Goal: Entertainment & Leisure: Consume media (video, audio)

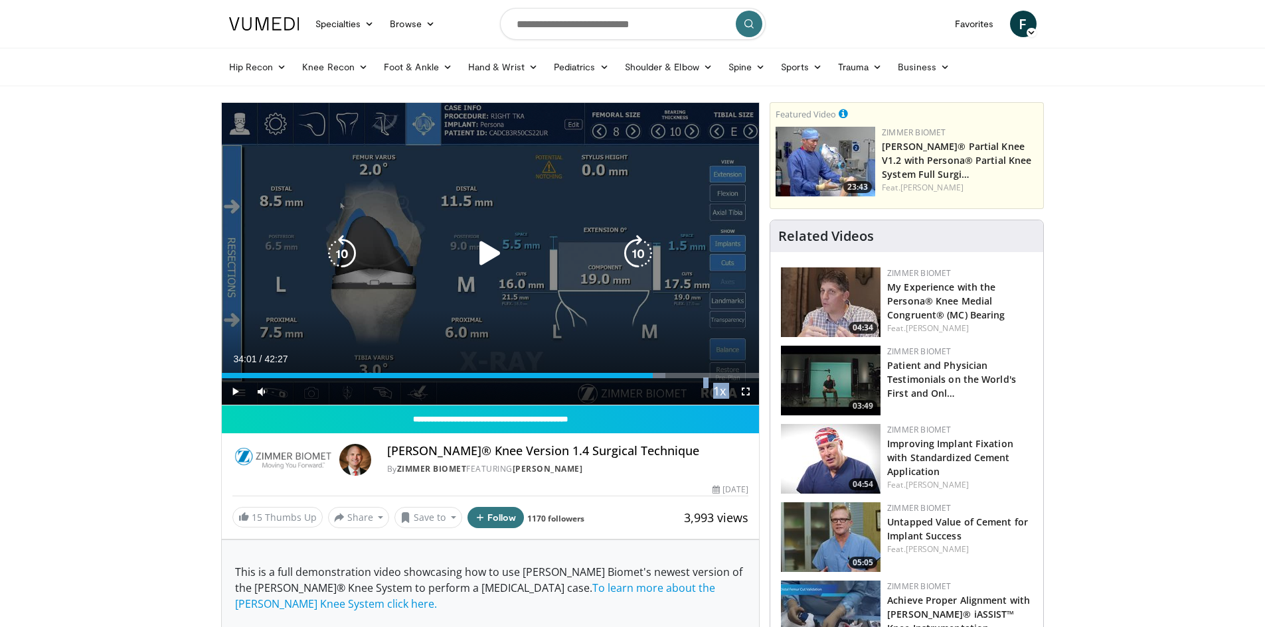
click at [638, 253] on icon "Video Player" at bounding box center [637, 253] width 37 height 37
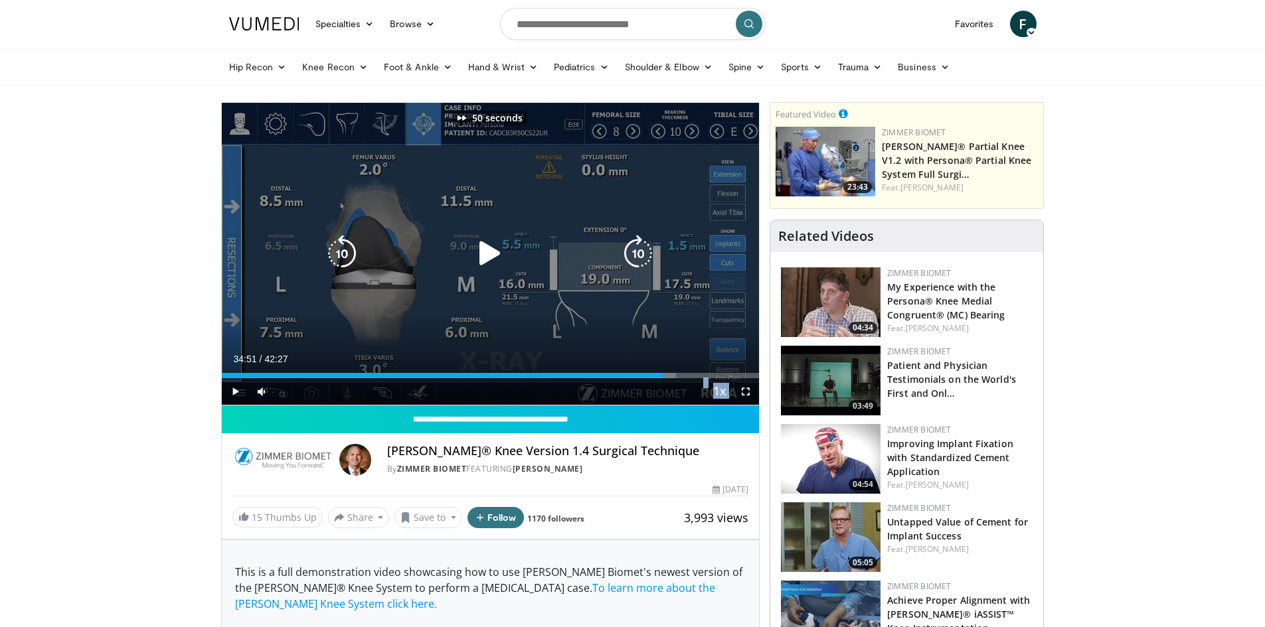
click at [638, 253] on icon "Video Player" at bounding box center [637, 253] width 37 height 37
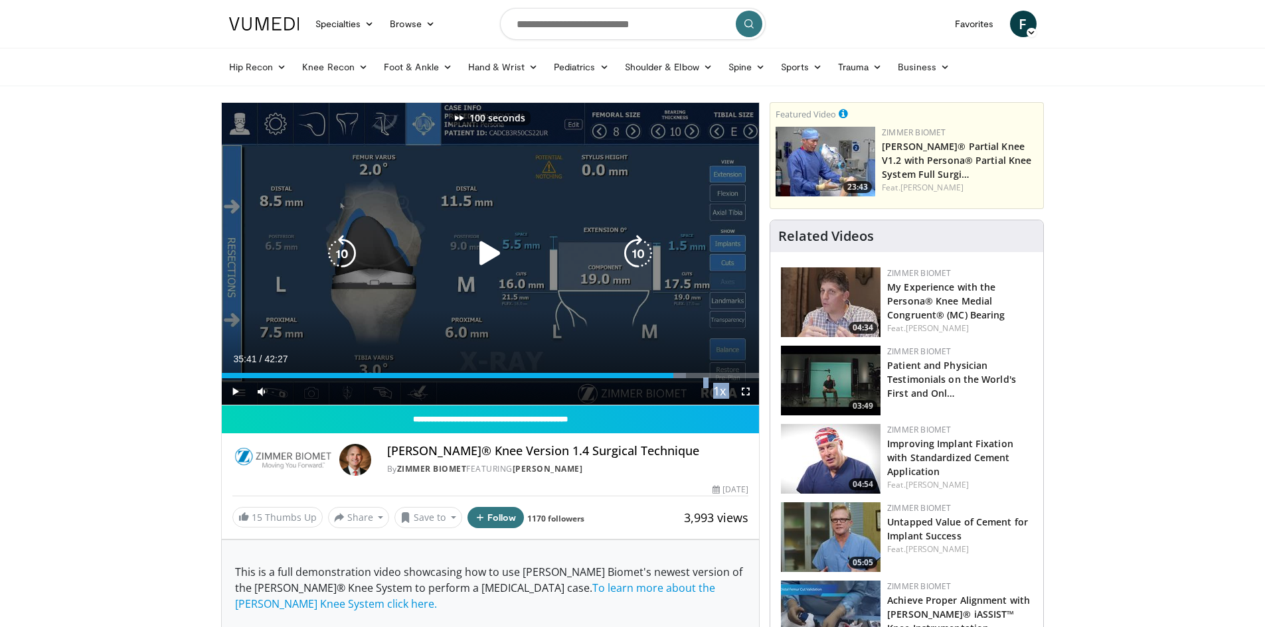
click at [638, 253] on icon "Video Player" at bounding box center [637, 253] width 37 height 37
click at [645, 248] on icon "Video Player" at bounding box center [637, 253] width 37 height 37
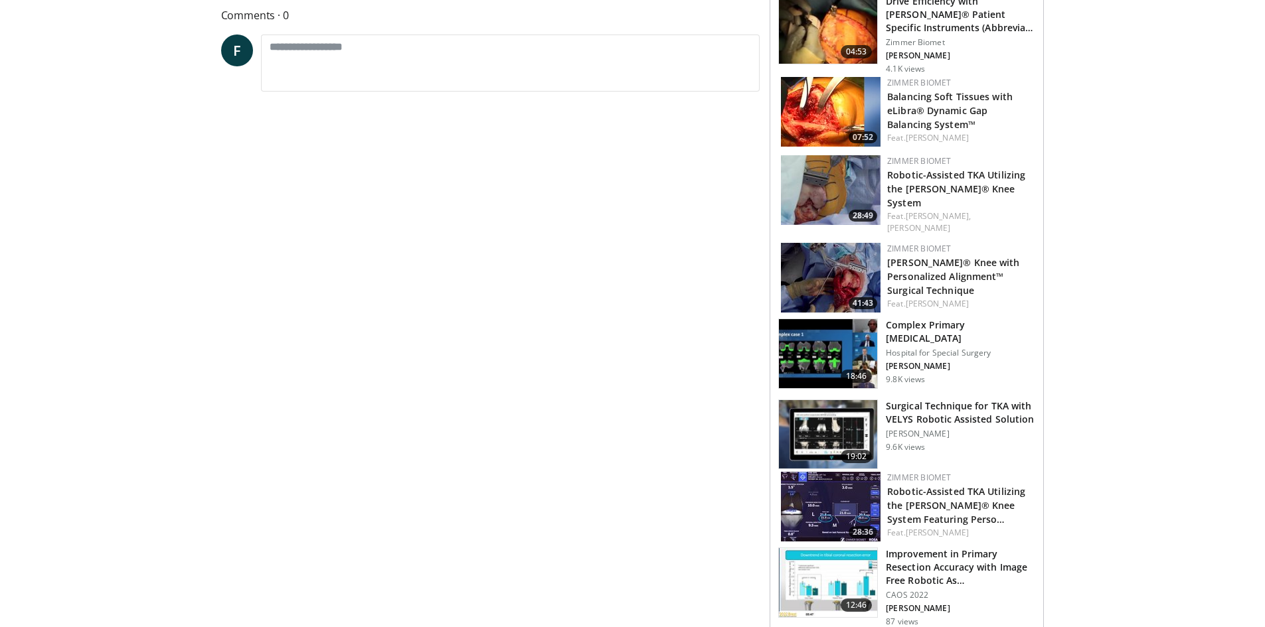
scroll to position [664, 0]
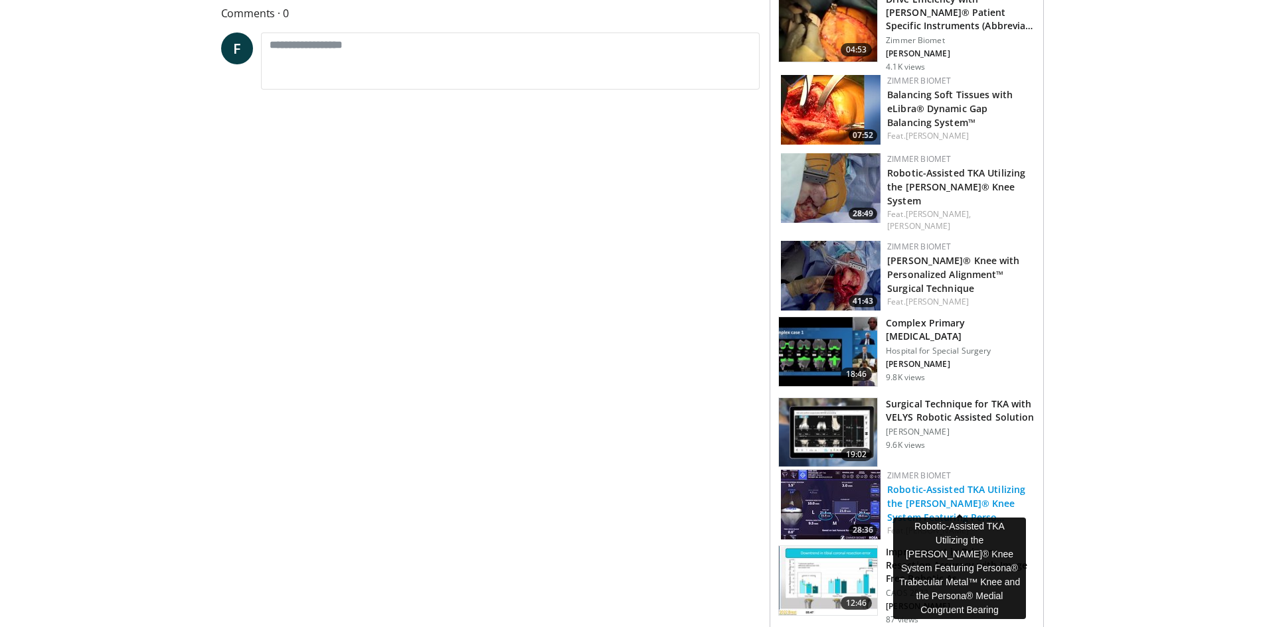
click at [959, 487] on link "Robotic-Assisted TKA Utilizing the [PERSON_NAME]® Knee System Featuring Perso…" at bounding box center [956, 503] width 138 height 41
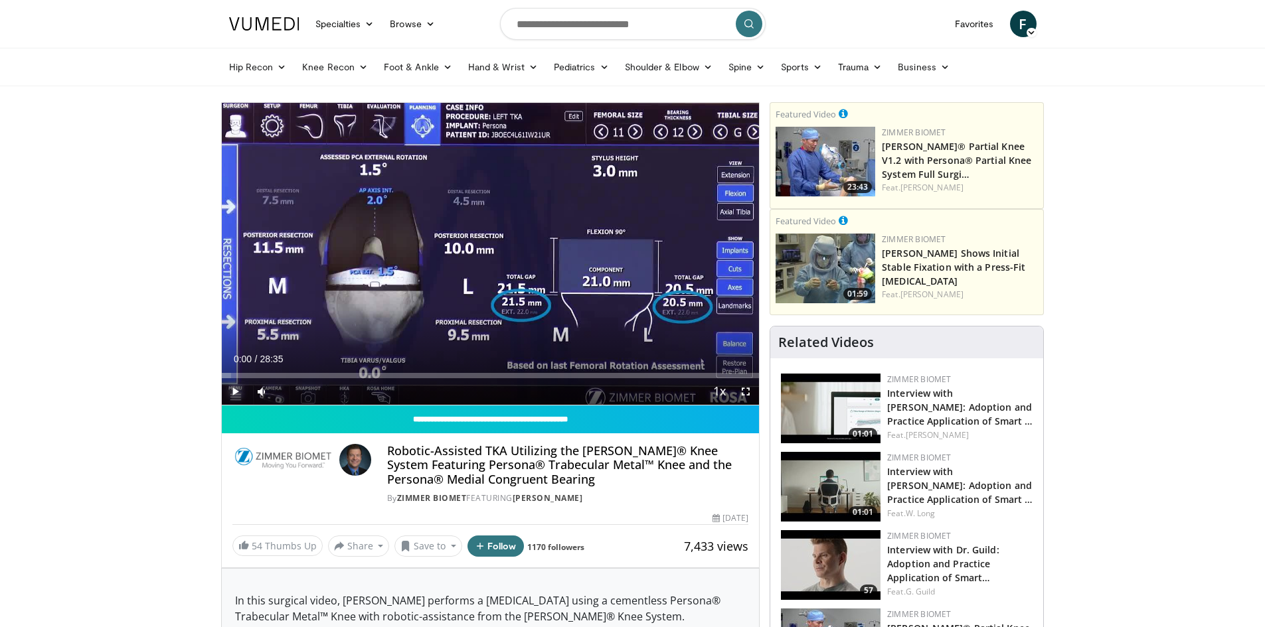
click at [230, 391] on span "Video Player" at bounding box center [235, 391] width 27 height 27
click at [310, 378] on div "Current Time 0:00 / Duration 28:35 Pause Skip Backward Skip Forward Mute Loaded…" at bounding box center [491, 391] width 538 height 27
click at [302, 372] on div "Loaded : 2.31% 00:01 04:18" at bounding box center [491, 372] width 538 height 13
click at [307, 375] on div "Progress Bar" at bounding box center [307, 375] width 1 height 5
click at [267, 375] on div "Progress Bar" at bounding box center [267, 375] width 1 height 5
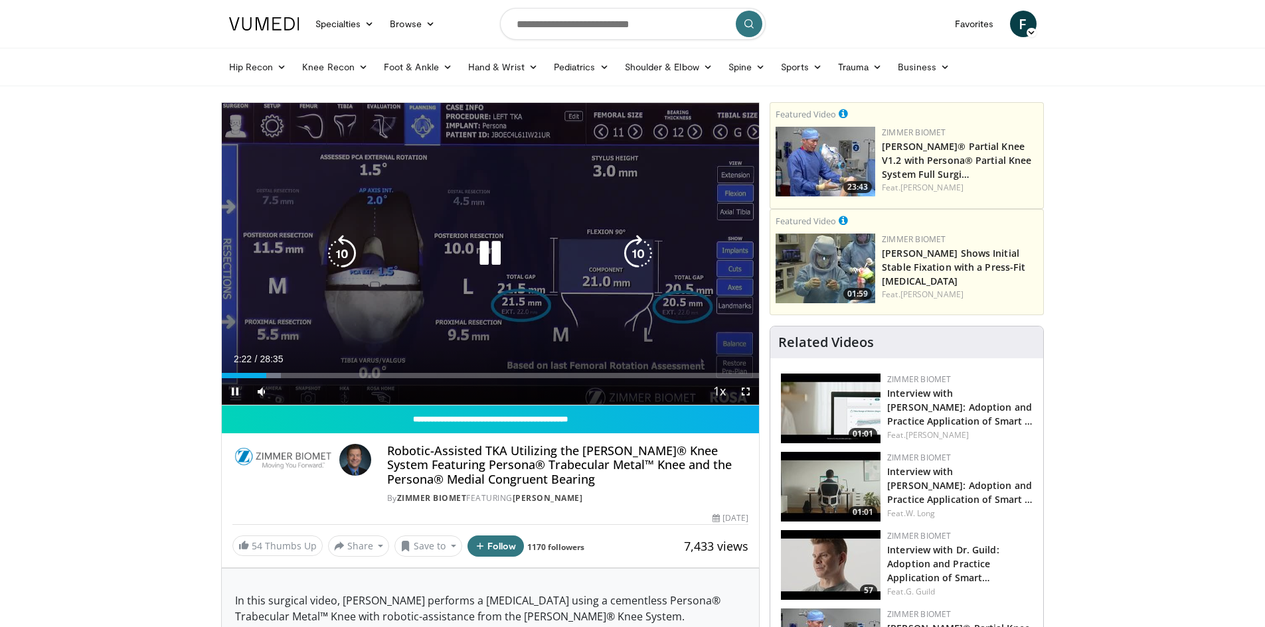
drag, startPoint x: 270, startPoint y: 377, endPoint x: 260, endPoint y: 375, distance: 10.8
click at [268, 376] on video-js "**********" at bounding box center [491, 254] width 538 height 303
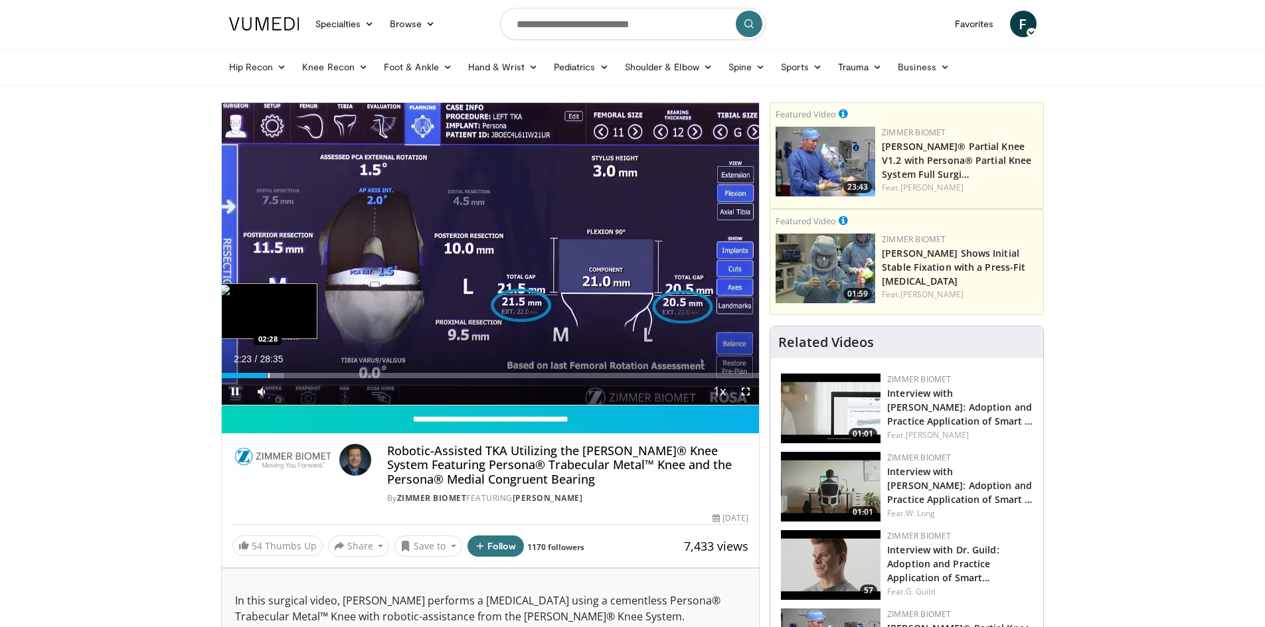
click at [268, 374] on div "Progress Bar" at bounding box center [268, 375] width 1 height 5
click at [251, 373] on div "01:56" at bounding box center [240, 375] width 37 height 5
click at [240, 373] on div "Progress Bar" at bounding box center [240, 375] width 1 height 5
click at [234, 374] on div "Progress Bar" at bounding box center [234, 375] width 1 height 5
click at [256, 379] on span "Video Player" at bounding box center [261, 391] width 27 height 27
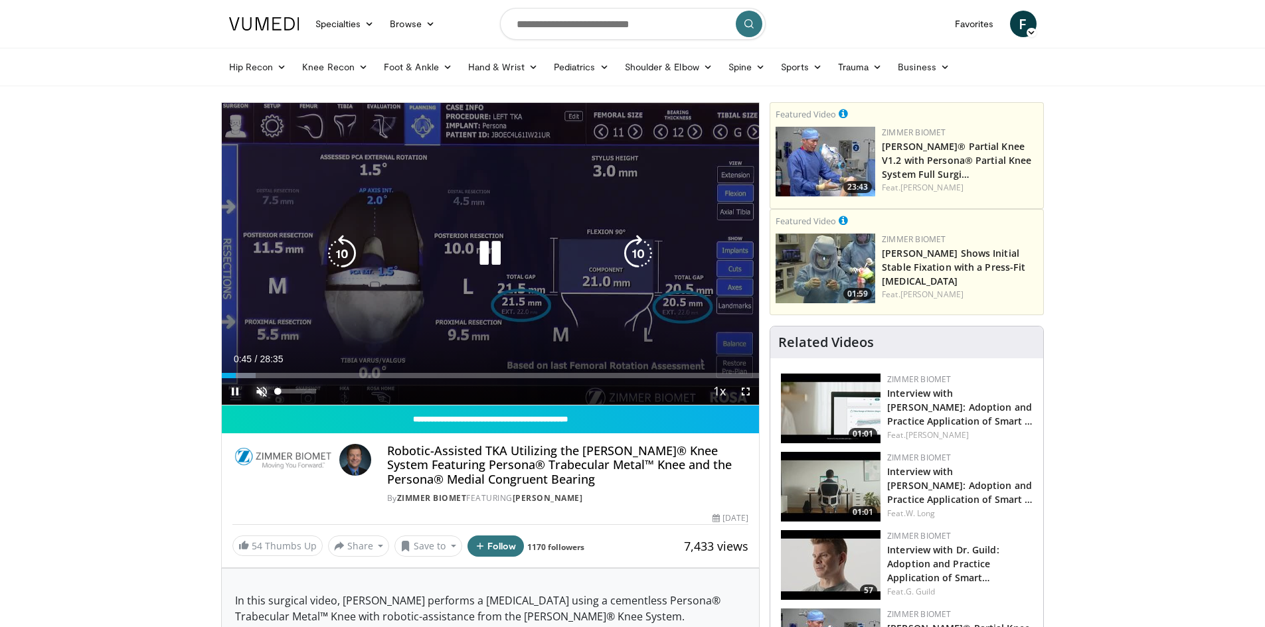
click at [272, 378] on span "Video Player" at bounding box center [261, 391] width 27 height 27
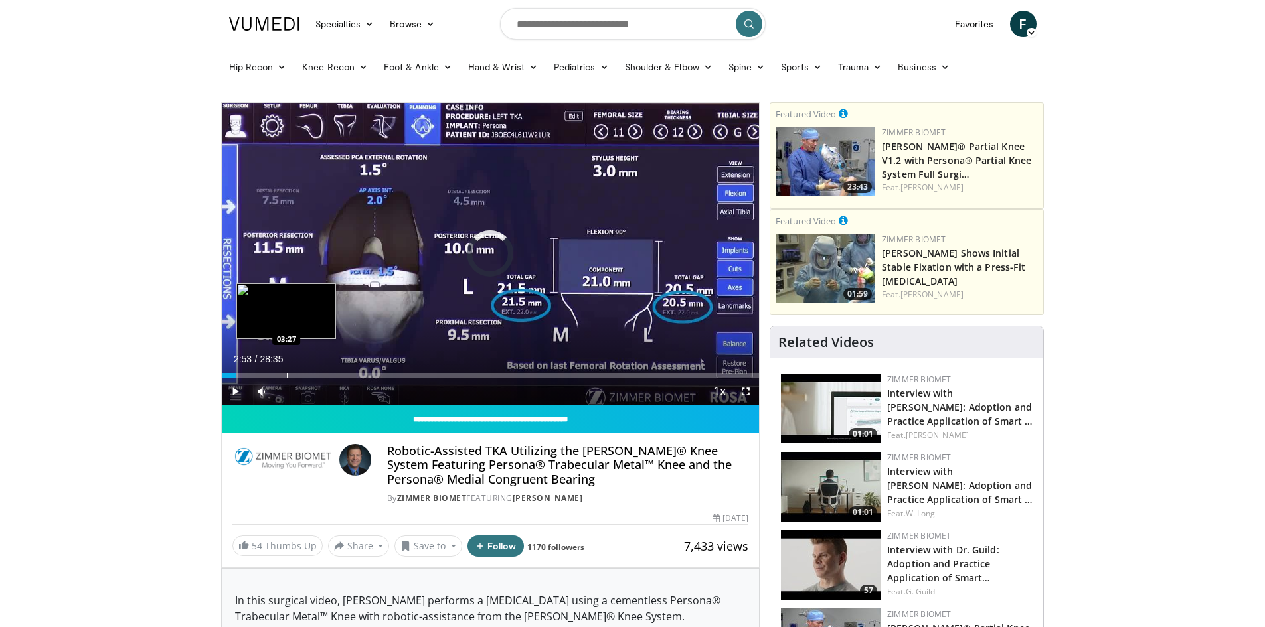
drag, startPoint x: 276, startPoint y: 378, endPoint x: 286, endPoint y: 376, distance: 10.2
click at [287, 376] on div "Progress Bar" at bounding box center [287, 375] width 1 height 5
drag, startPoint x: 303, startPoint y: 376, endPoint x: 310, endPoint y: 376, distance: 7.3
click at [309, 376] on div "Loaded : 0.00% 04:26 04:28" at bounding box center [491, 375] width 538 height 5
click at [344, 381] on div "Current Time 4:41 / Duration 28:35 Pause Skip Backward Skip Forward Mute 14% Lo…" at bounding box center [491, 391] width 538 height 27
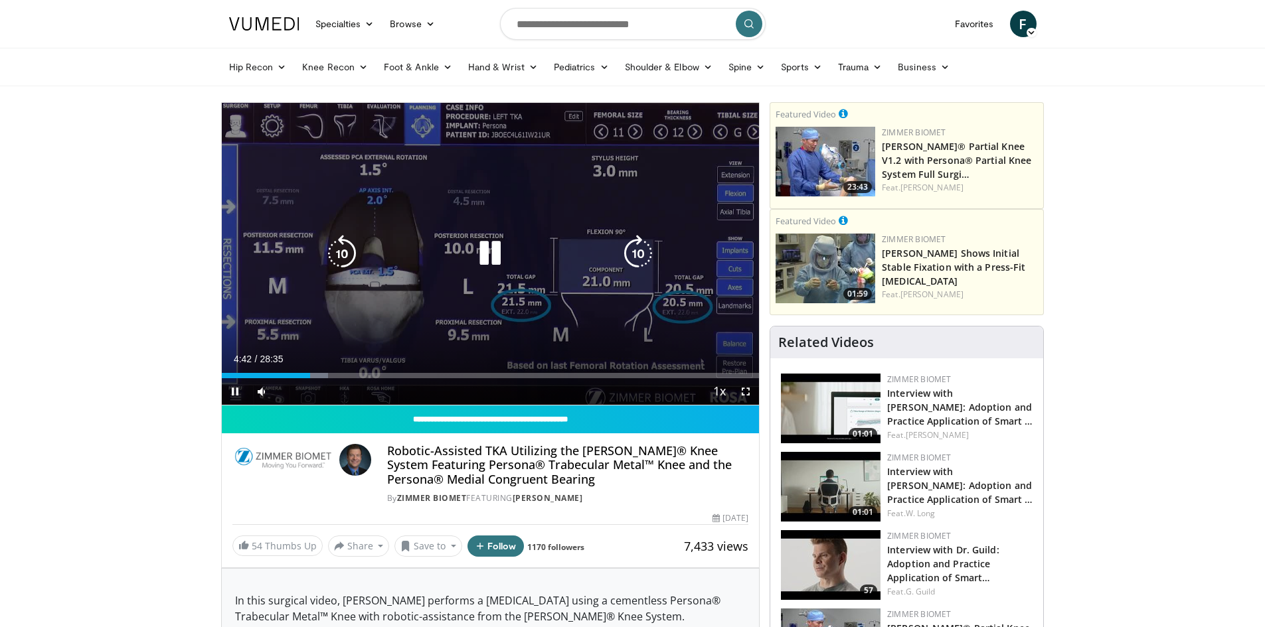
click at [353, 381] on video-js "**********" at bounding box center [491, 254] width 538 height 303
click at [643, 251] on icon "Video Player" at bounding box center [637, 253] width 37 height 37
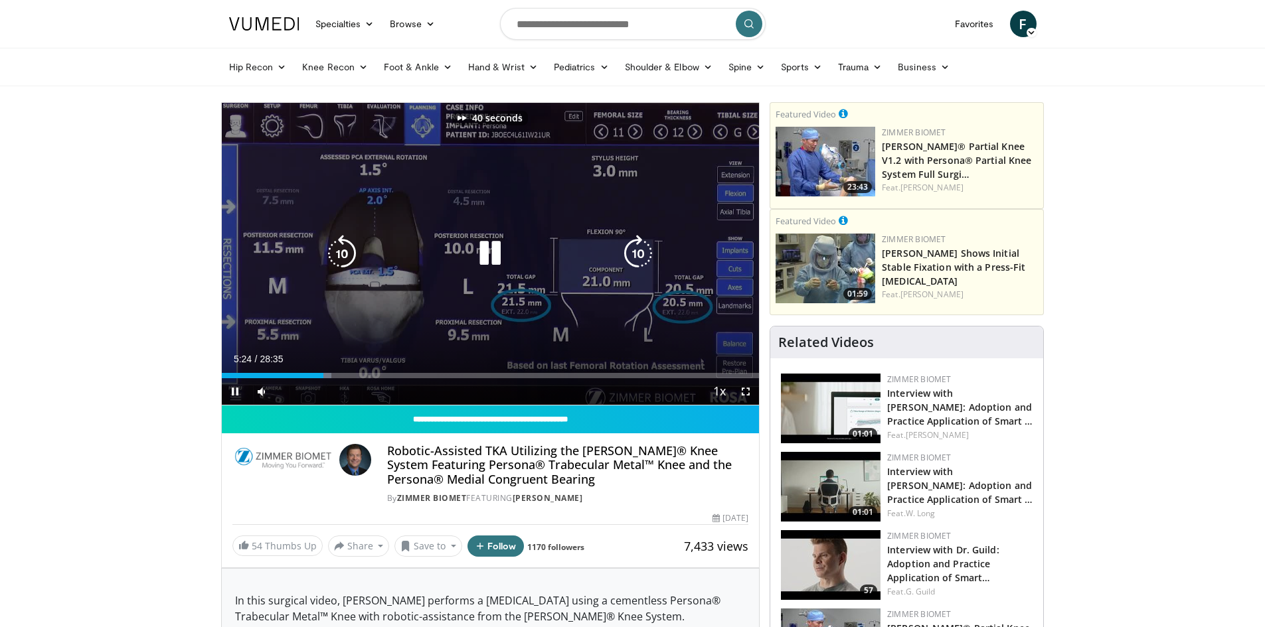
click at [643, 251] on icon "Video Player" at bounding box center [637, 253] width 37 height 37
click at [636, 252] on icon "Video Player" at bounding box center [637, 253] width 37 height 37
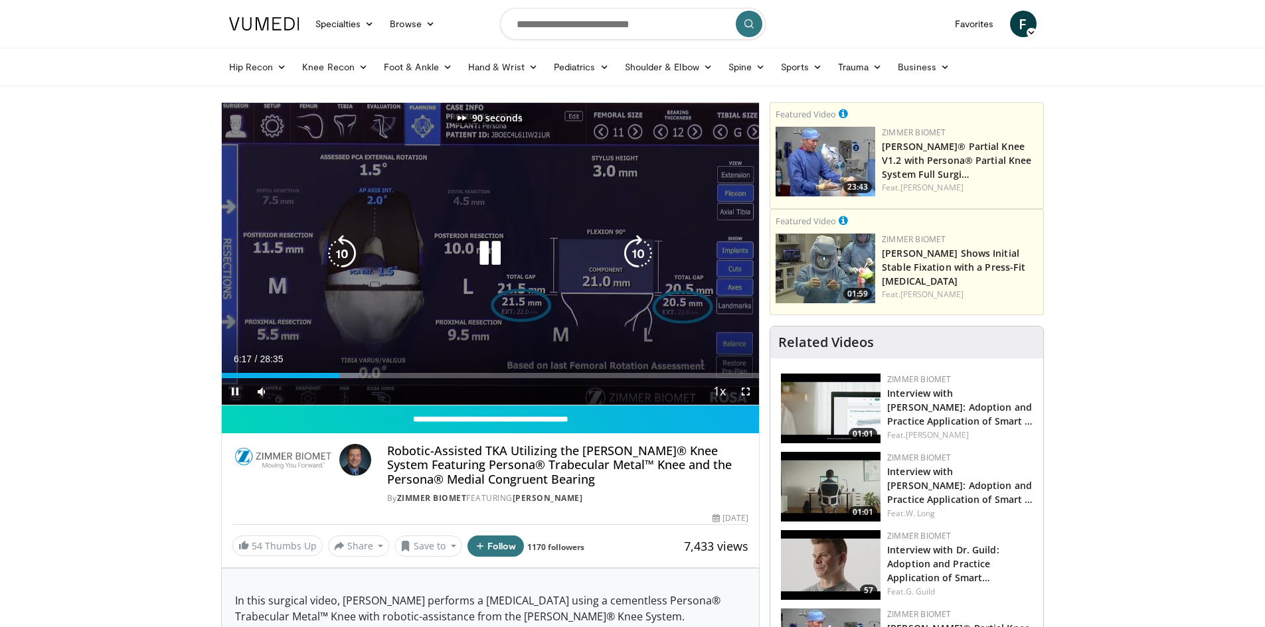
click at [334, 252] on icon "Video Player" at bounding box center [341, 253] width 37 height 37
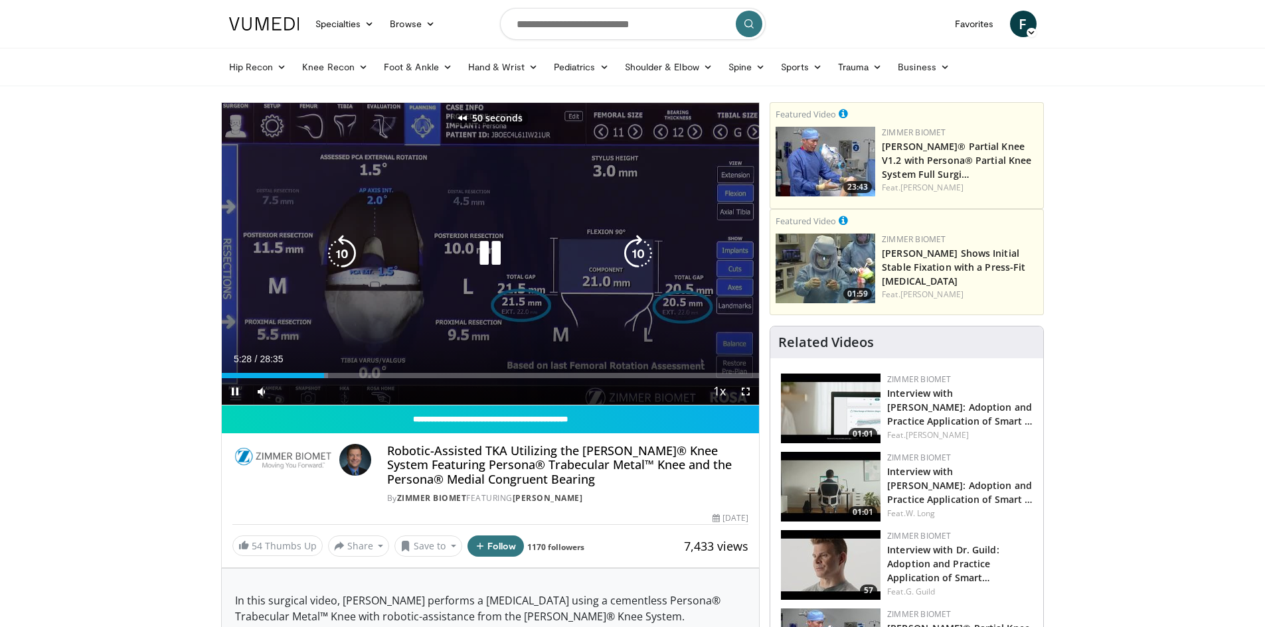
click at [334, 252] on icon "Video Player" at bounding box center [341, 253] width 37 height 37
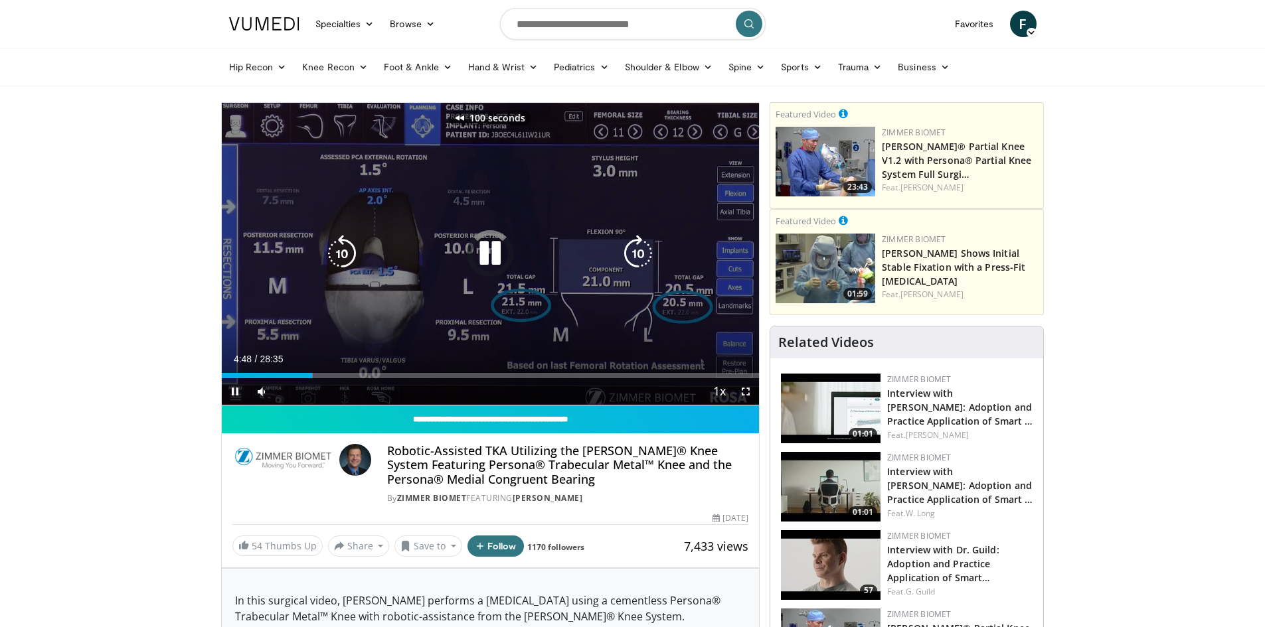
click at [334, 252] on icon "Video Player" at bounding box center [341, 253] width 37 height 37
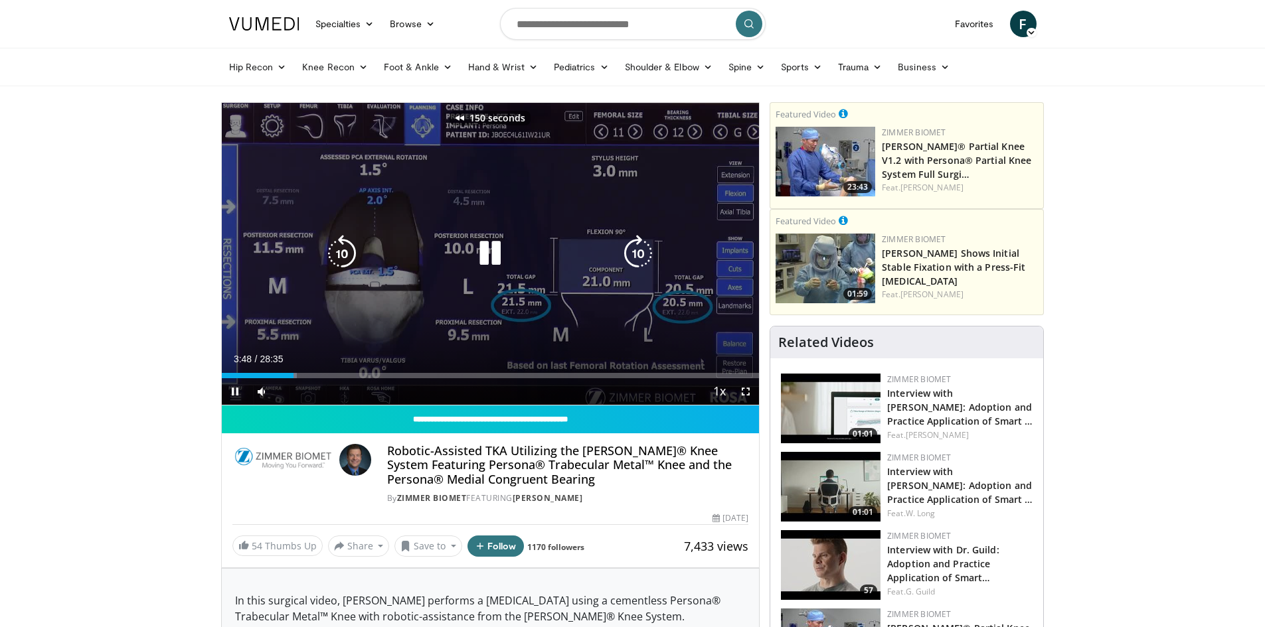
click at [334, 252] on icon "Video Player" at bounding box center [341, 253] width 37 height 37
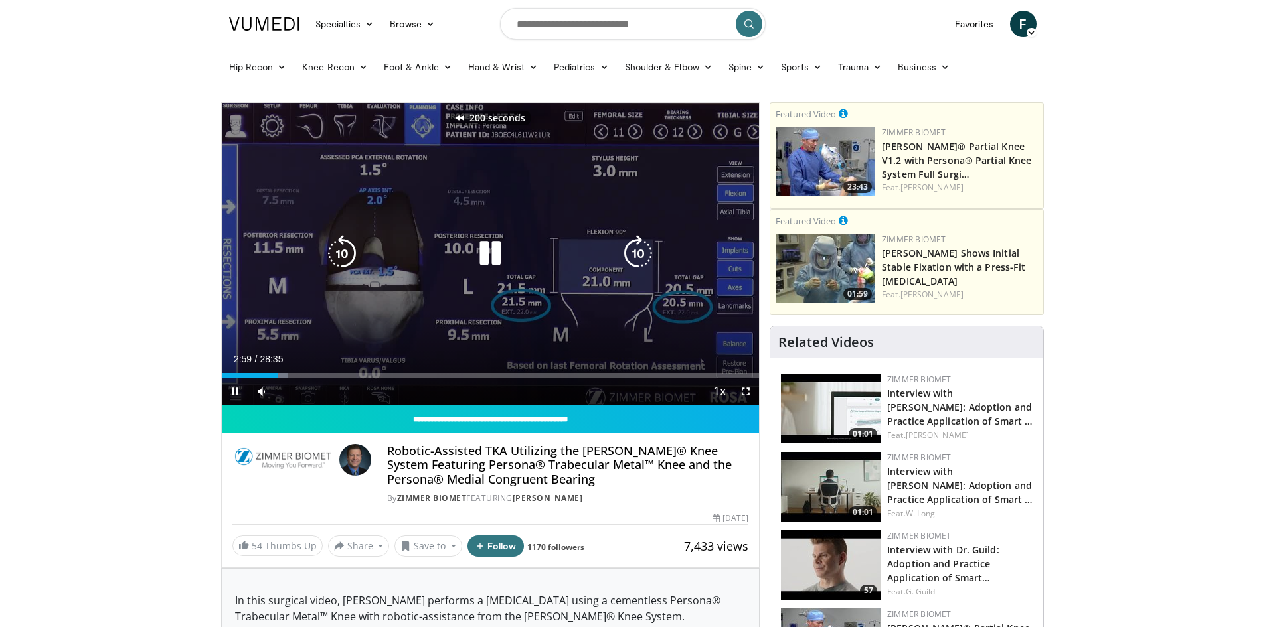
click at [334, 252] on icon "Video Player" at bounding box center [341, 253] width 37 height 37
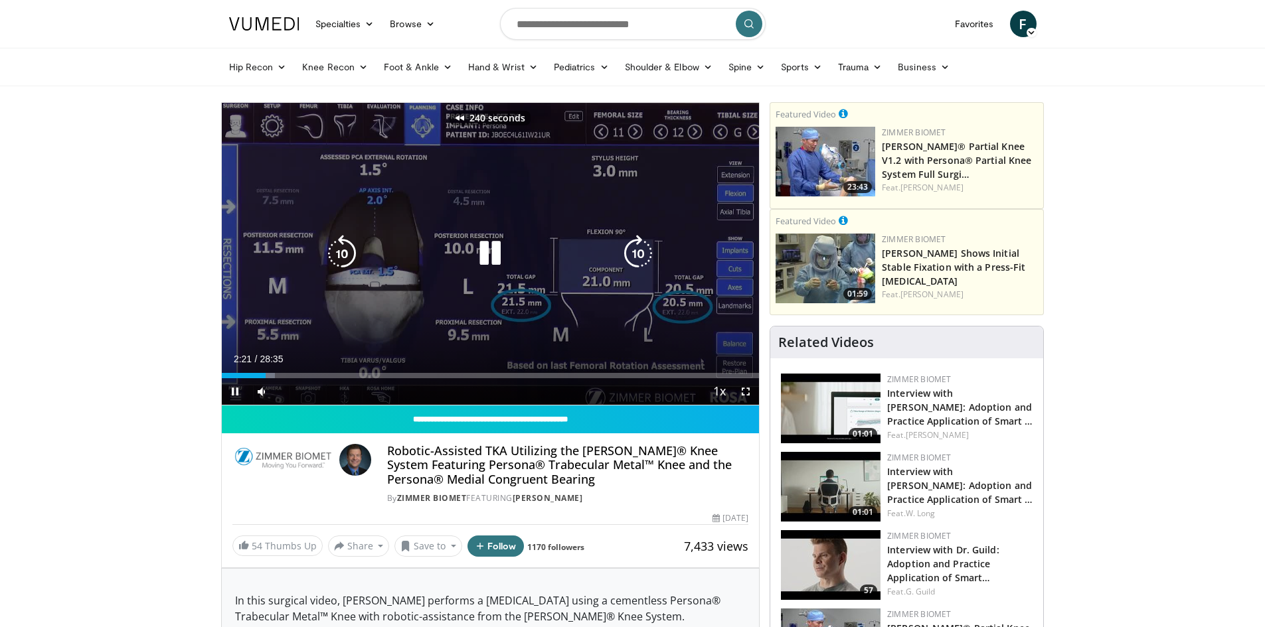
click at [334, 252] on icon "Video Player" at bounding box center [341, 253] width 37 height 37
click at [633, 251] on icon "Video Player" at bounding box center [637, 253] width 37 height 37
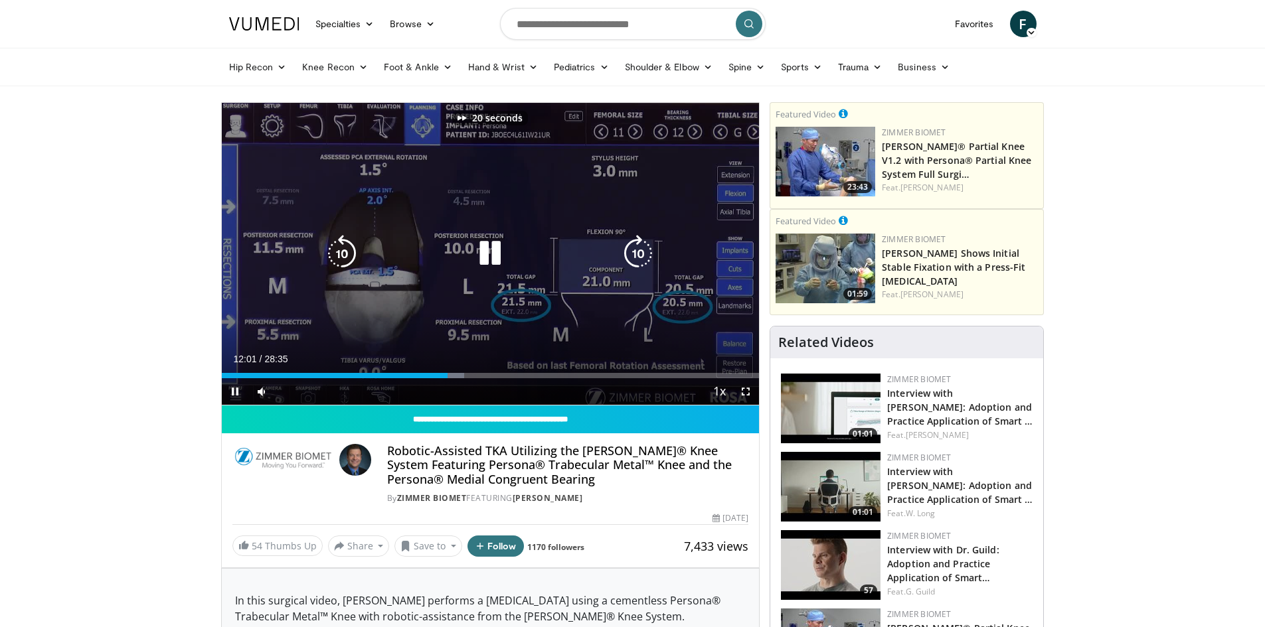
click at [633, 251] on icon "Video Player" at bounding box center [637, 253] width 37 height 37
click at [643, 252] on icon "Video Player" at bounding box center [637, 253] width 37 height 37
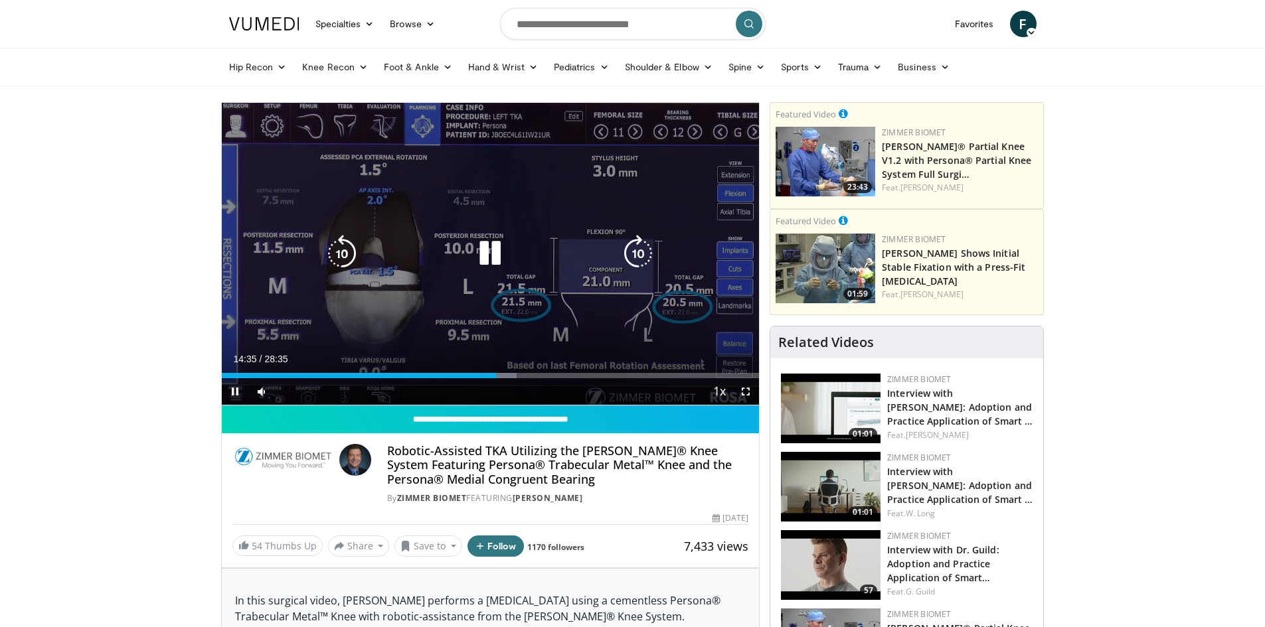
click at [646, 257] on icon "Video Player" at bounding box center [637, 253] width 37 height 37
click at [645, 253] on icon "Video Player" at bounding box center [637, 253] width 37 height 37
click at [645, 253] on div "20 seconds Tap to unmute" at bounding box center [491, 254] width 538 height 302
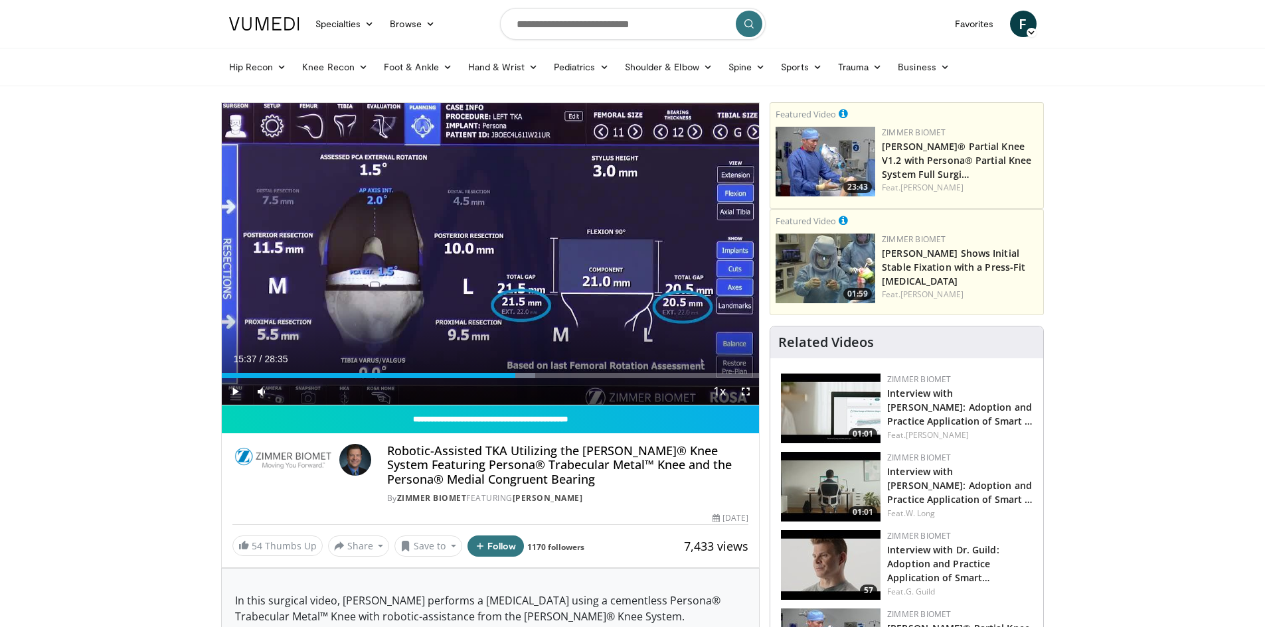
click at [645, 253] on div "20 seconds Tap to unmute" at bounding box center [491, 254] width 538 height 302
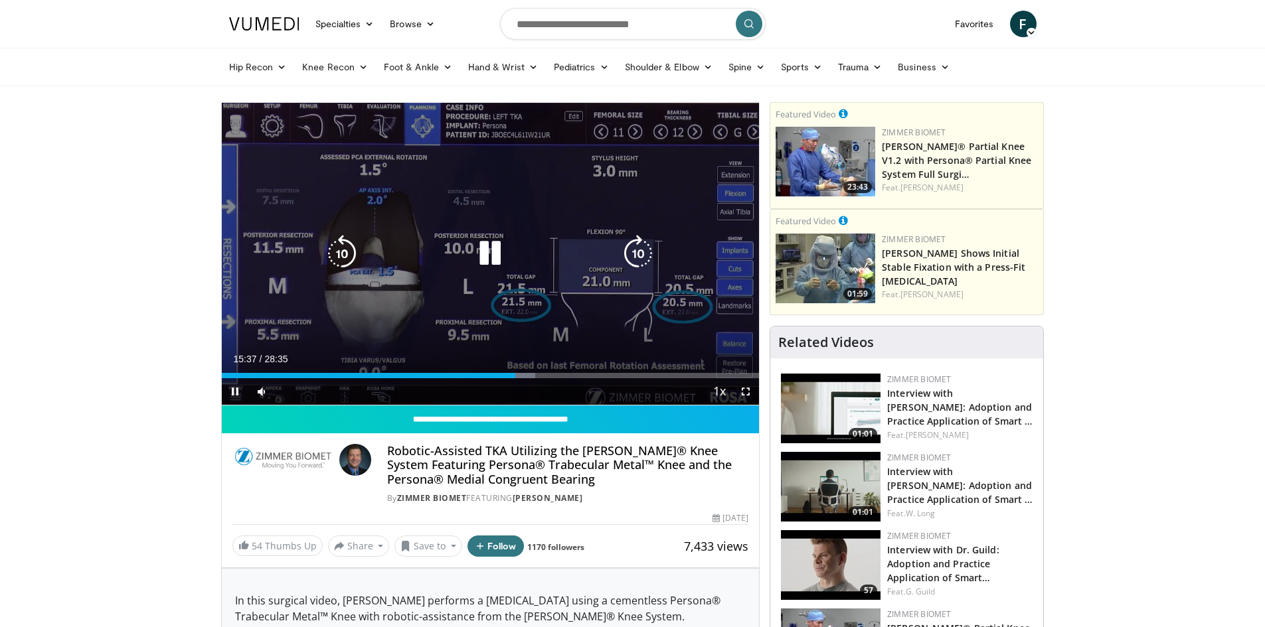
click at [647, 256] on icon "Video Player" at bounding box center [637, 253] width 37 height 37
click at [641, 260] on icon "Video Player" at bounding box center [637, 253] width 37 height 37
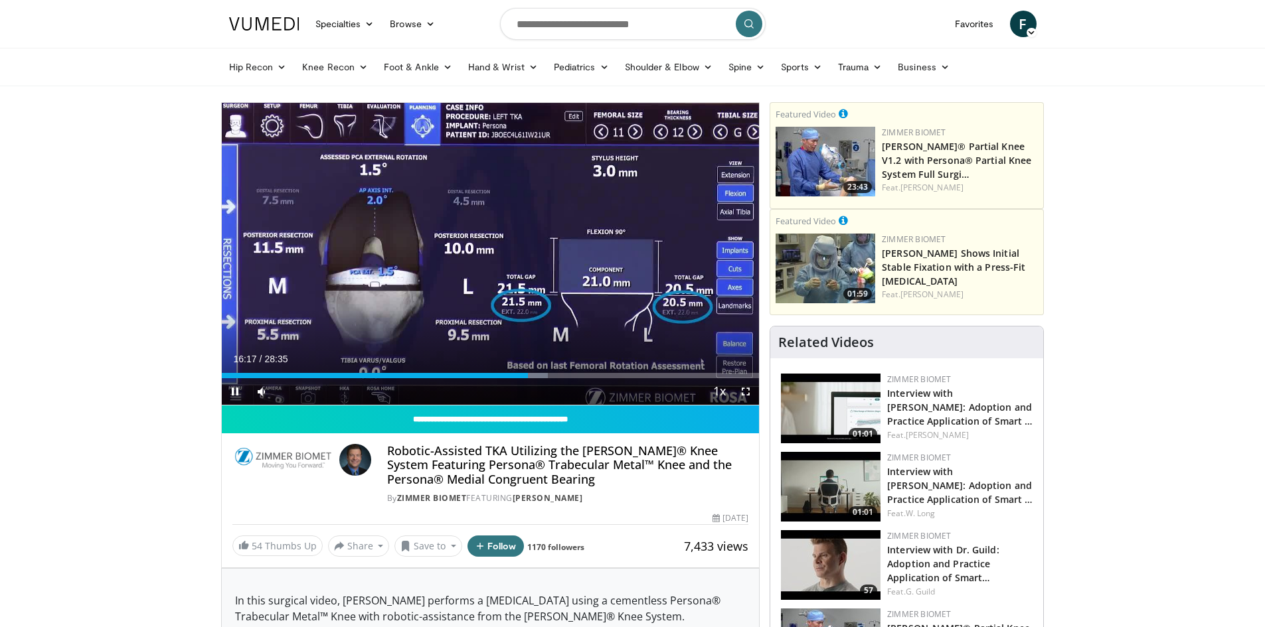
click at [641, 260] on div "30 seconds Tap to unmute" at bounding box center [491, 254] width 538 height 302
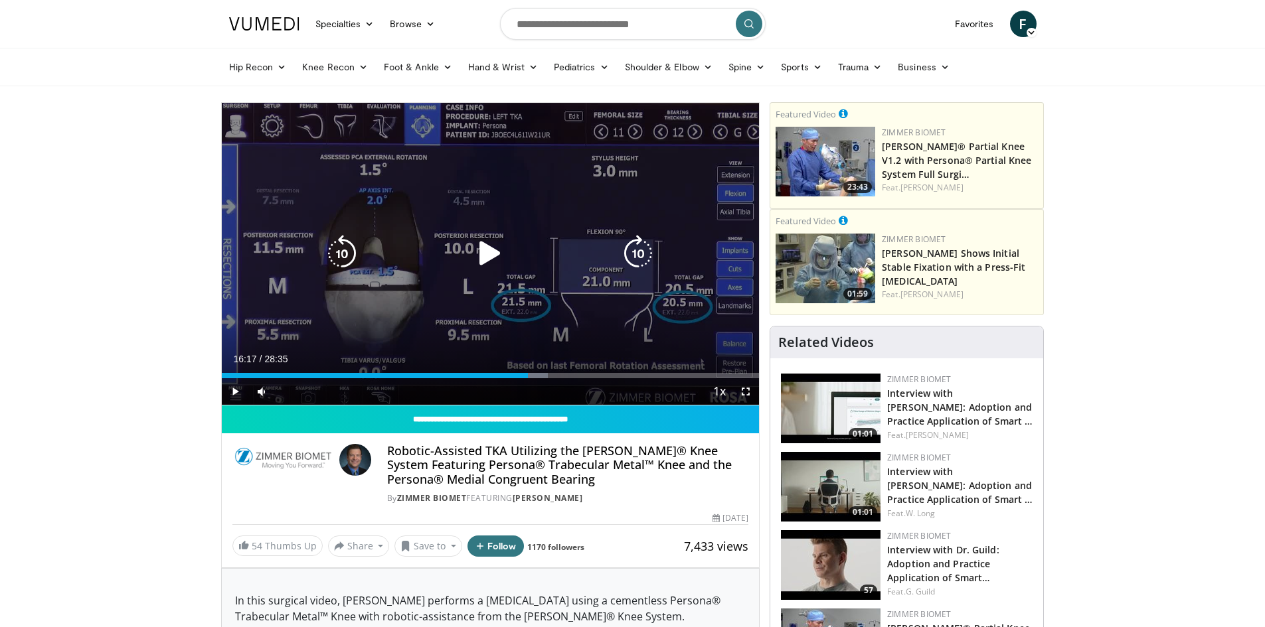
click at [644, 256] on icon "Video Player" at bounding box center [637, 253] width 37 height 37
click at [478, 261] on icon "Video Player" at bounding box center [489, 253] width 37 height 37
click at [640, 252] on icon "Video Player" at bounding box center [637, 253] width 37 height 37
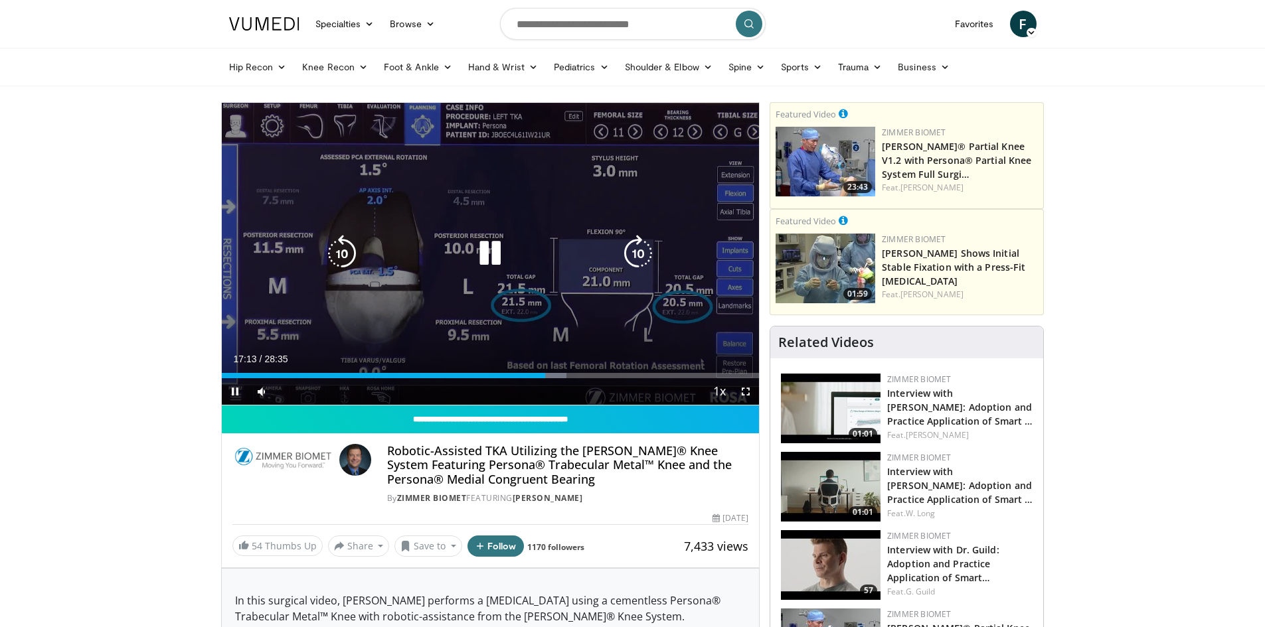
click at [632, 258] on icon "Video Player" at bounding box center [637, 253] width 37 height 37
click at [633, 256] on icon "Video Player" at bounding box center [637, 253] width 37 height 37
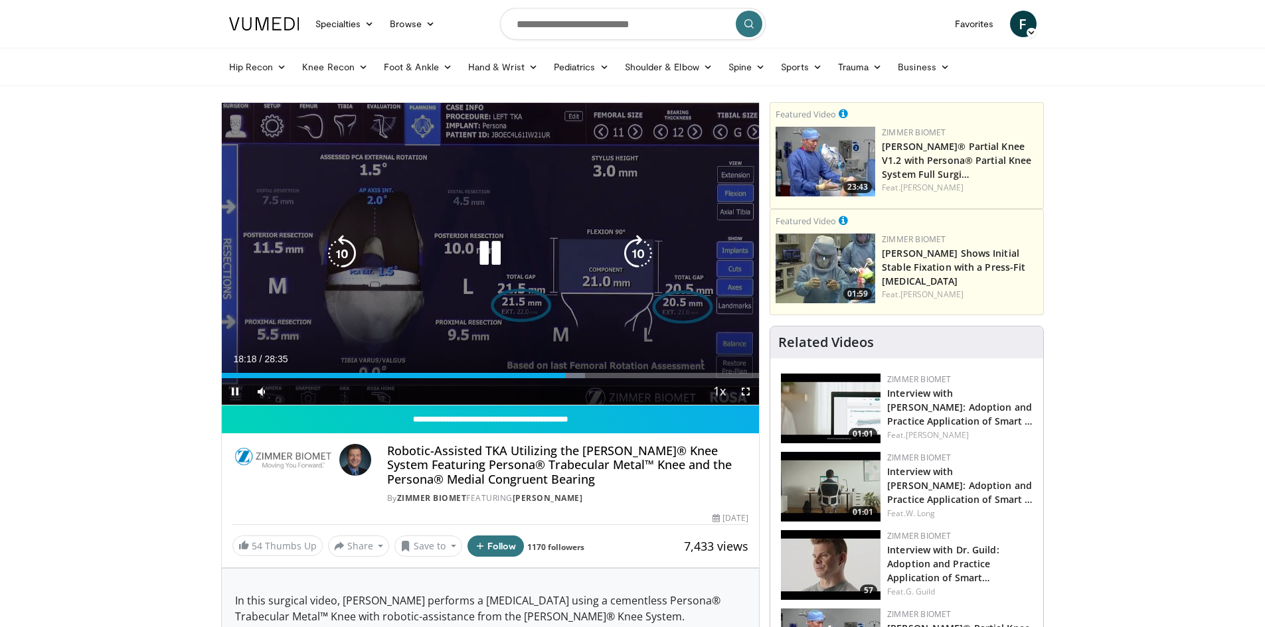
click at [635, 248] on icon "Video Player" at bounding box center [637, 253] width 37 height 37
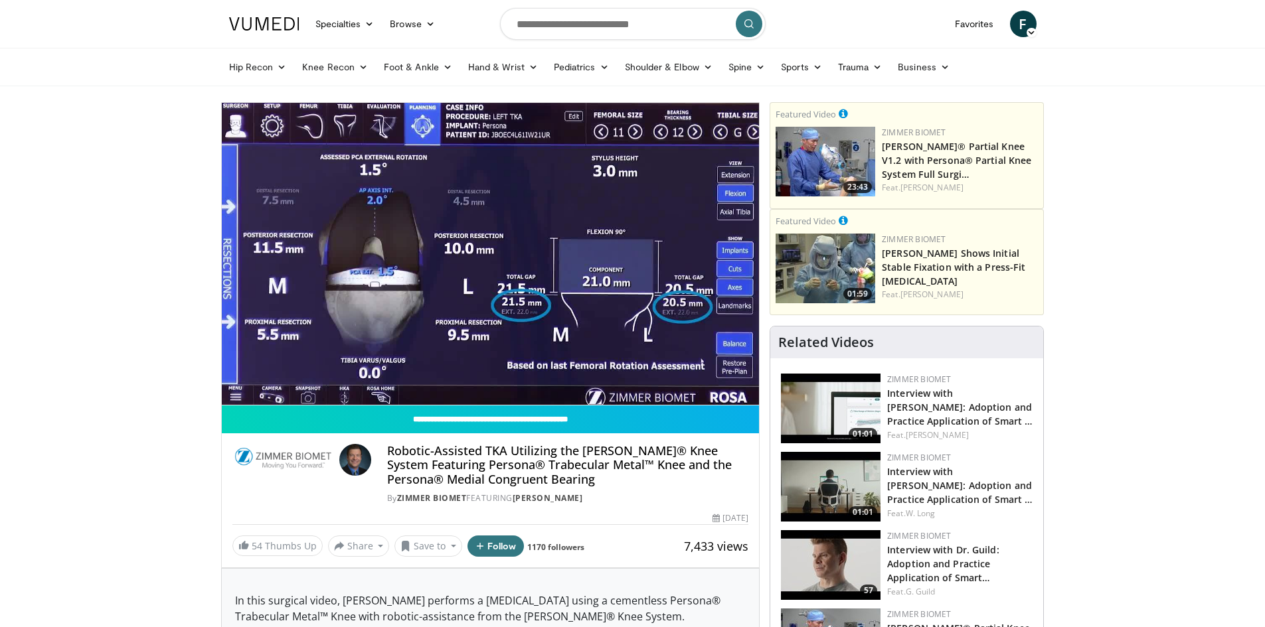
click at [631, 249] on div "20 seconds Tap to unmute" at bounding box center [491, 254] width 538 height 302
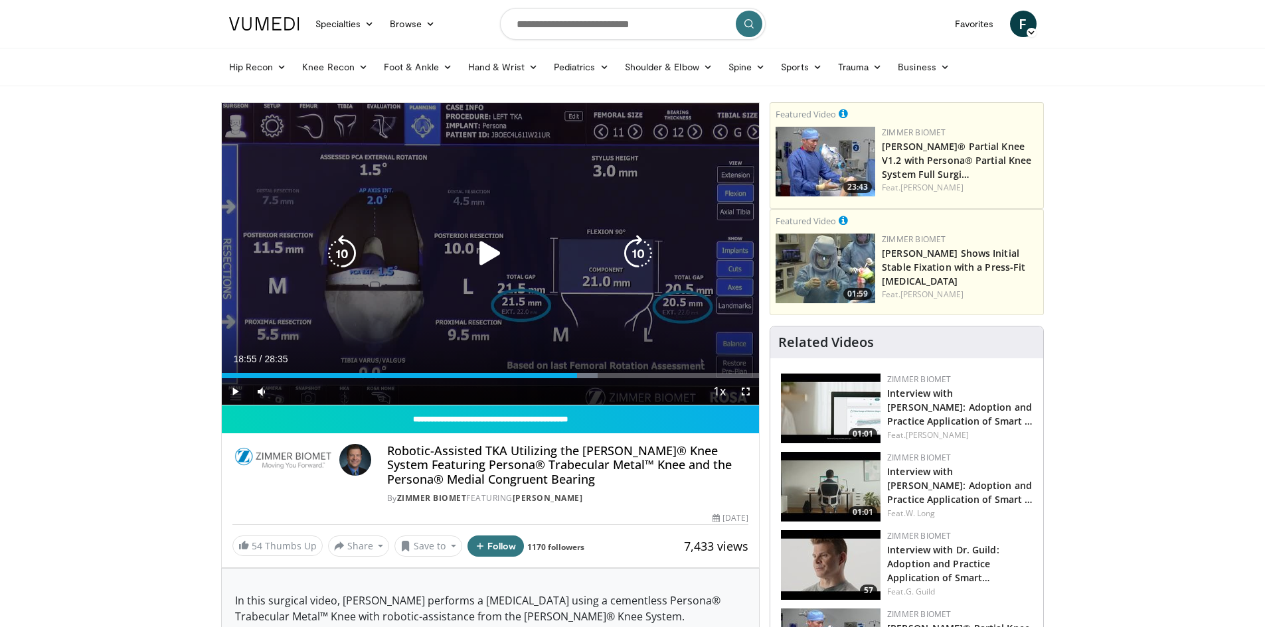
click at [630, 250] on icon "Video Player" at bounding box center [637, 253] width 37 height 37
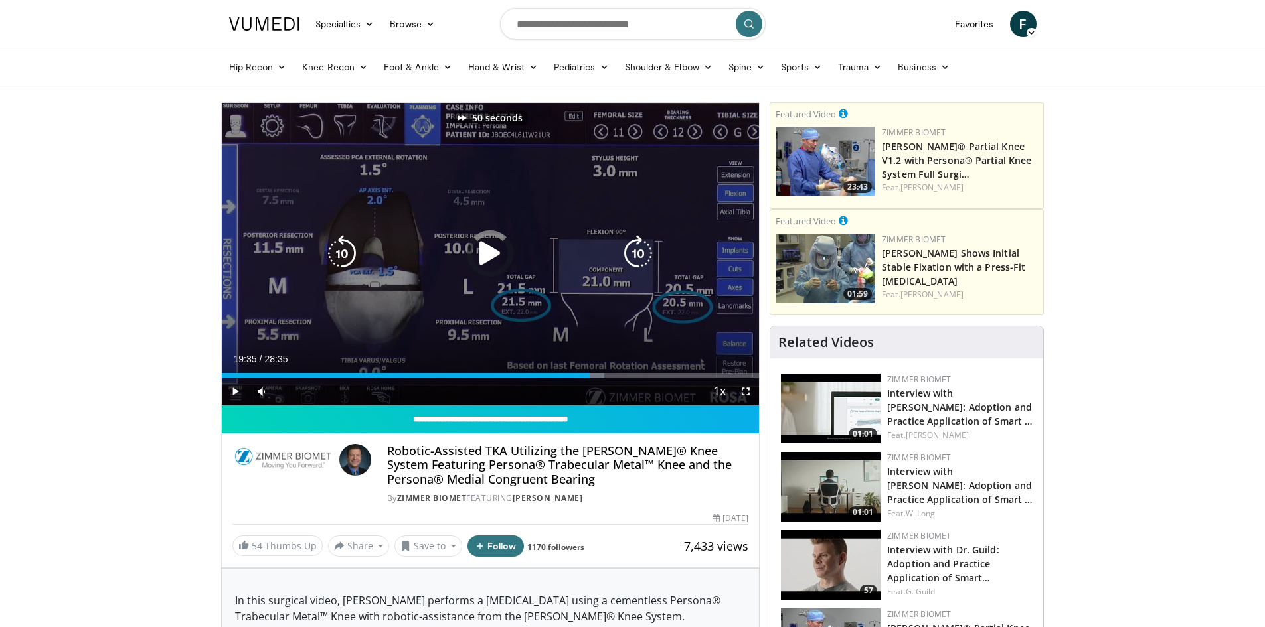
click at [629, 250] on icon "Video Player" at bounding box center [637, 253] width 37 height 37
click at [499, 254] on icon "Video Player" at bounding box center [489, 253] width 37 height 37
click at [629, 250] on icon "Video Player" at bounding box center [637, 253] width 37 height 37
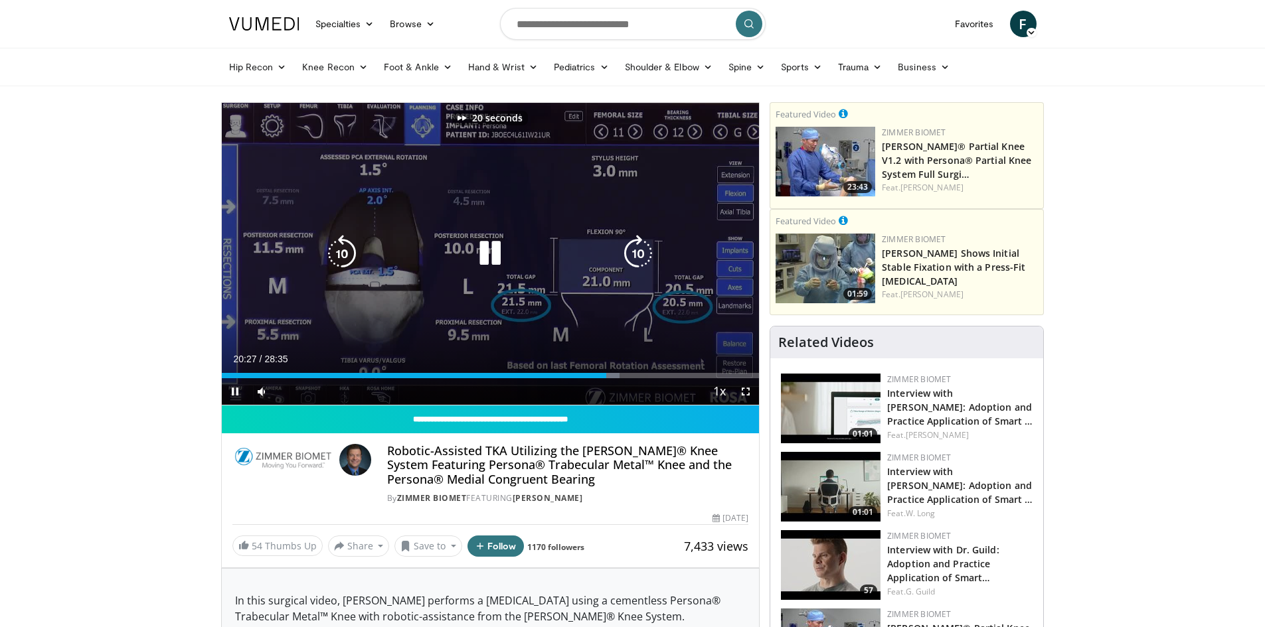
click at [629, 250] on icon "Video Player" at bounding box center [637, 253] width 37 height 37
click at [639, 250] on icon "Video Player" at bounding box center [637, 253] width 37 height 37
click at [641, 261] on icon "Video Player" at bounding box center [637, 253] width 37 height 37
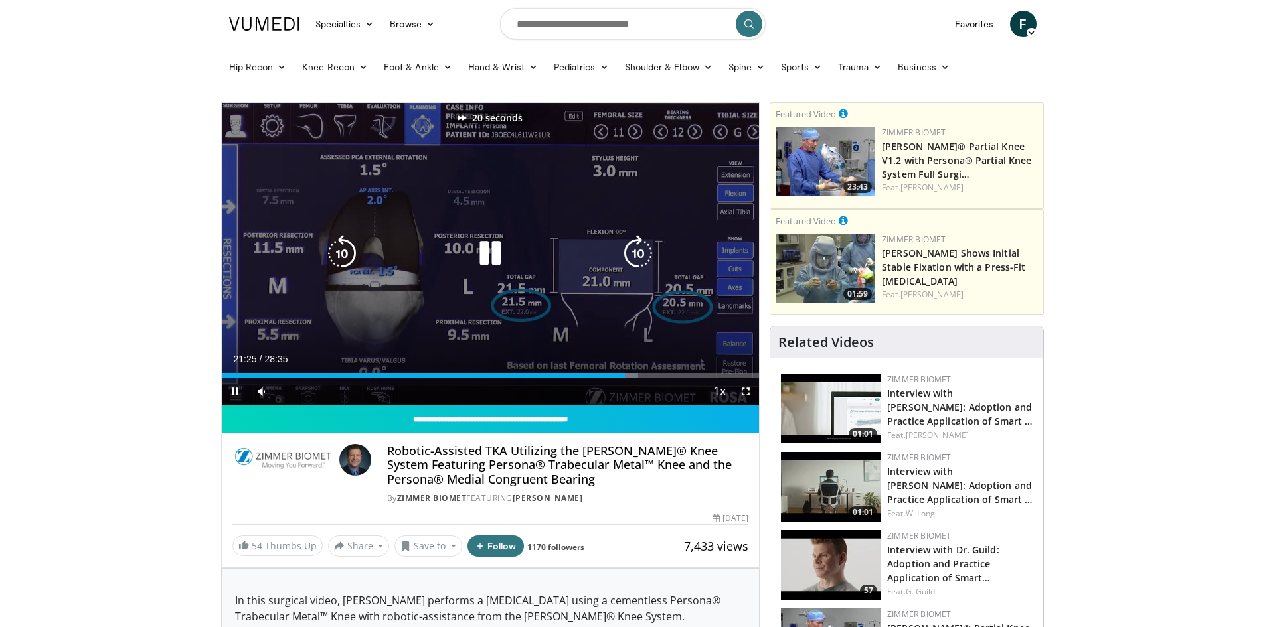
click at [641, 261] on icon "Video Player" at bounding box center [637, 253] width 37 height 37
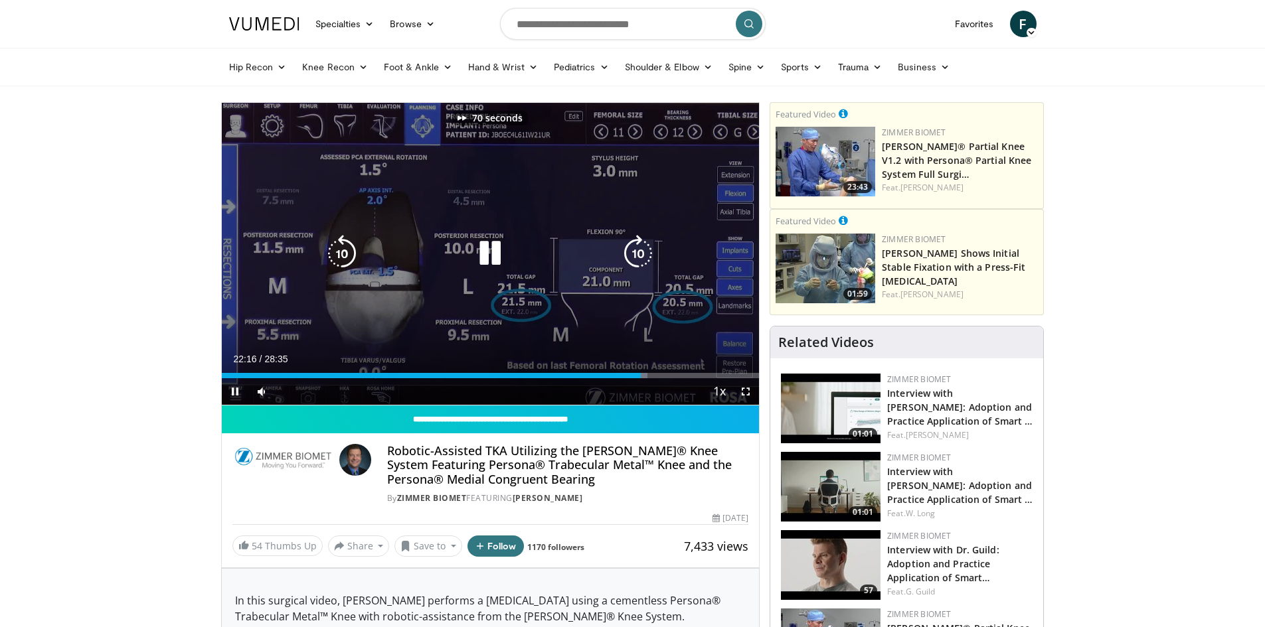
click at [641, 261] on icon "Video Player" at bounding box center [637, 253] width 37 height 37
click at [641, 260] on icon "Video Player" at bounding box center [637, 253] width 37 height 37
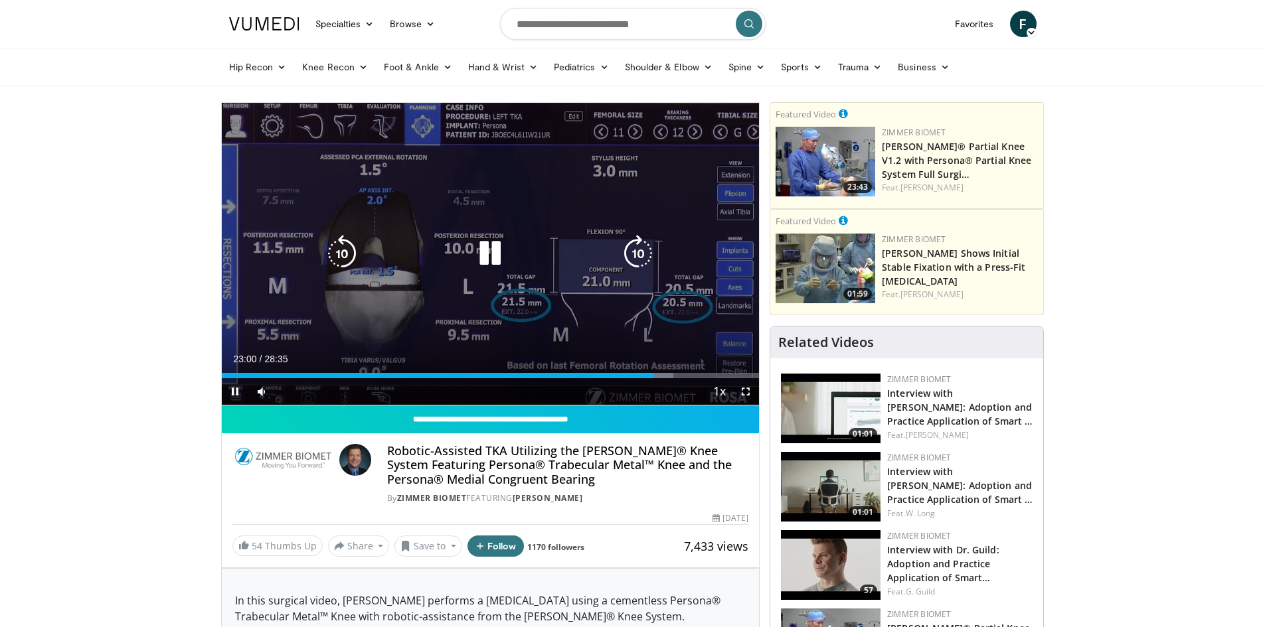
click at [641, 260] on icon "Video Player" at bounding box center [637, 253] width 37 height 37
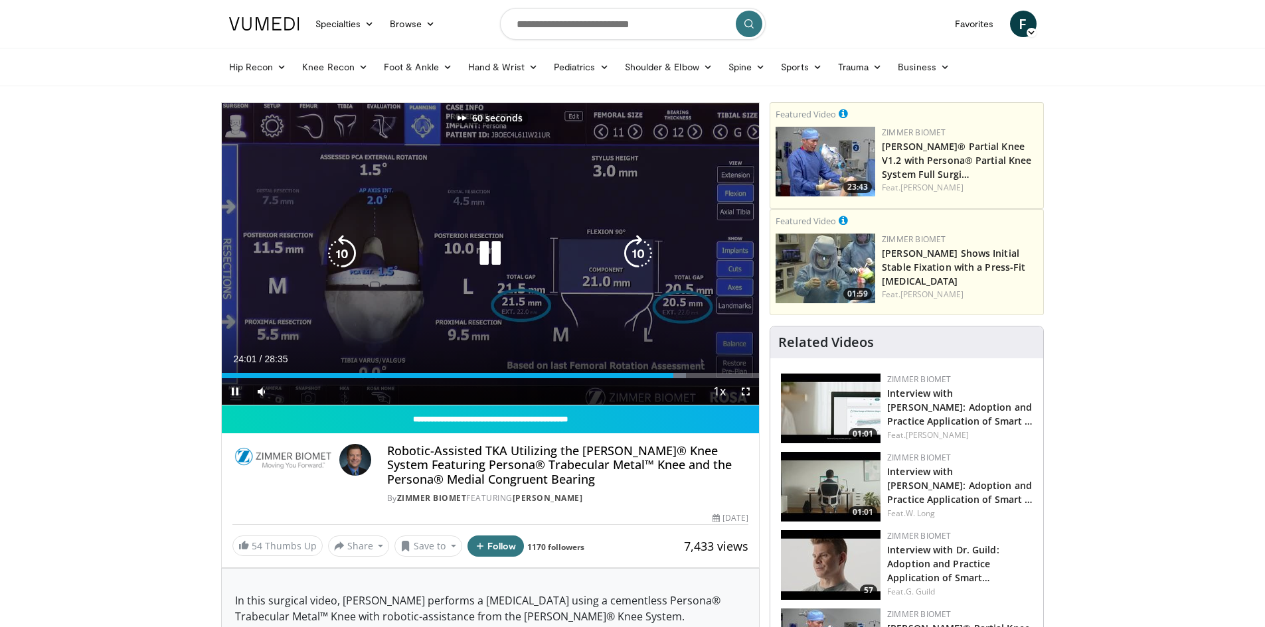
click at [641, 260] on icon "Video Player" at bounding box center [637, 253] width 37 height 37
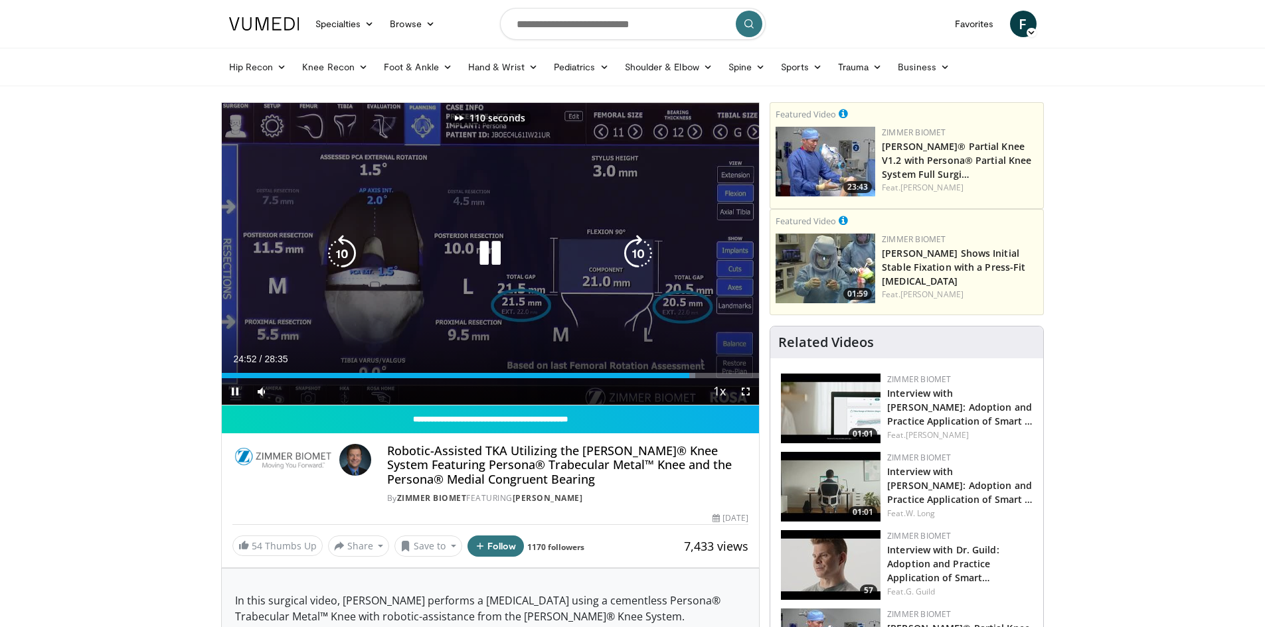
click at [641, 260] on icon "Video Player" at bounding box center [637, 253] width 37 height 37
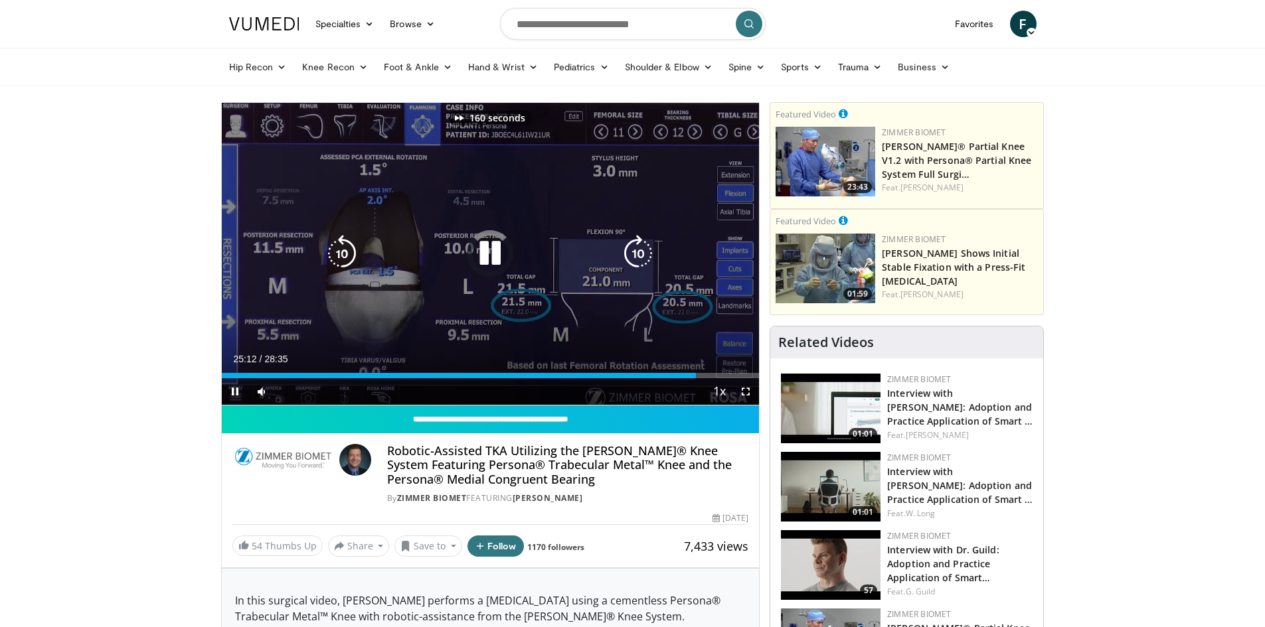
click at [641, 260] on icon "Video Player" at bounding box center [637, 253] width 37 height 37
click at [623, 250] on icon "Video Player" at bounding box center [637, 253] width 37 height 37
click at [640, 248] on icon "Video Player" at bounding box center [637, 253] width 37 height 37
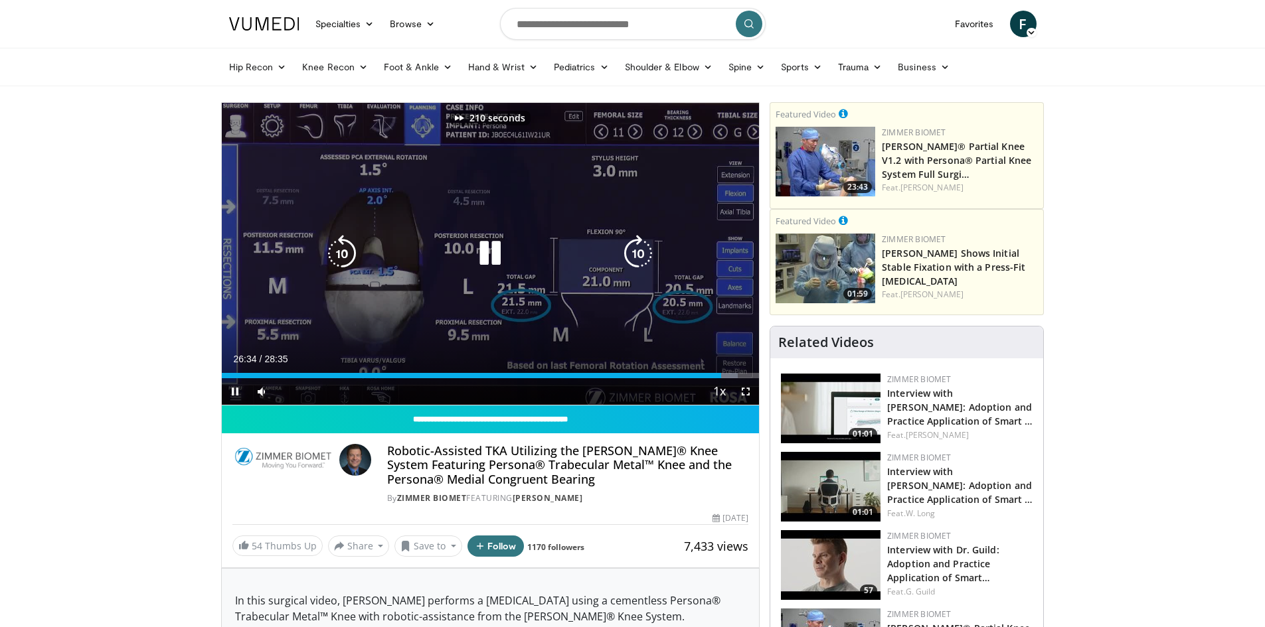
click at [640, 248] on icon "Video Player" at bounding box center [637, 253] width 37 height 37
click at [633, 250] on icon "Video Player" at bounding box center [637, 253] width 37 height 37
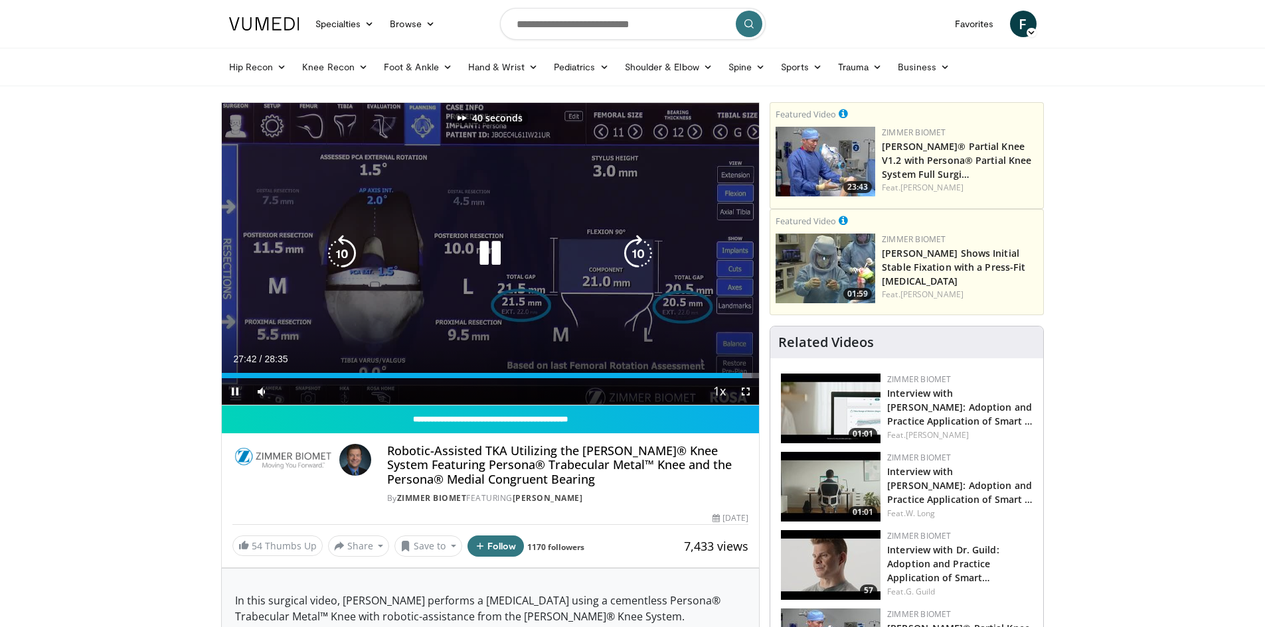
click at [633, 250] on icon "Video Player" at bounding box center [637, 253] width 37 height 37
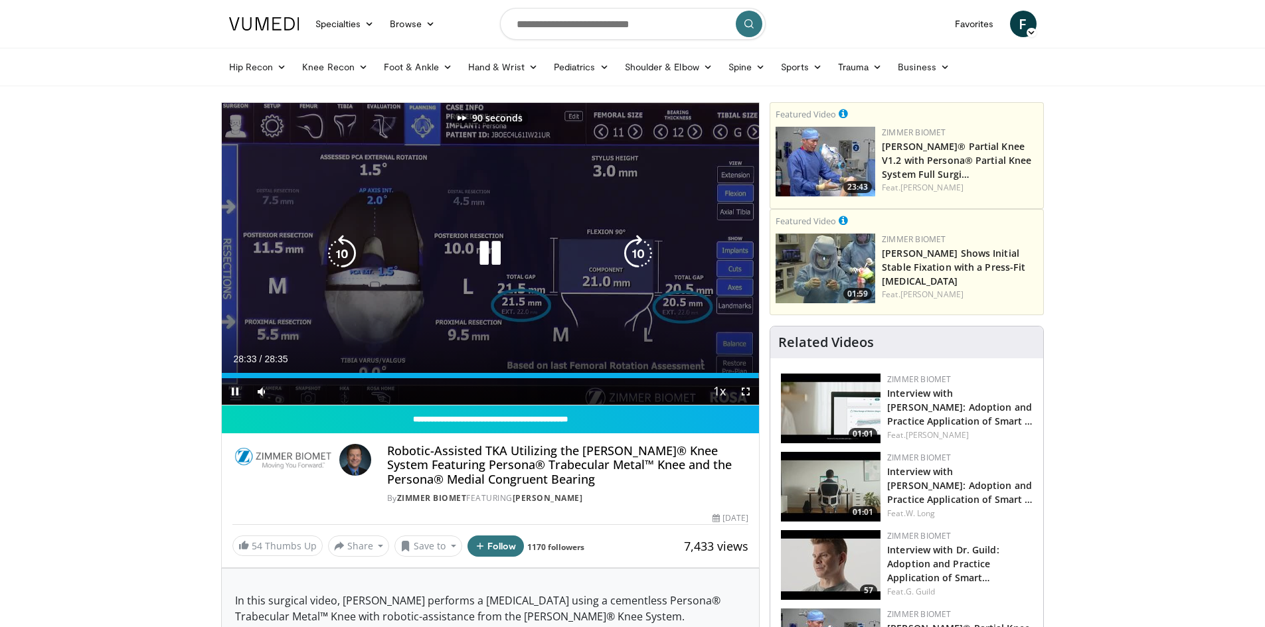
click at [631, 250] on icon "Video Player" at bounding box center [637, 253] width 37 height 37
